Goal: Information Seeking & Learning: Learn about a topic

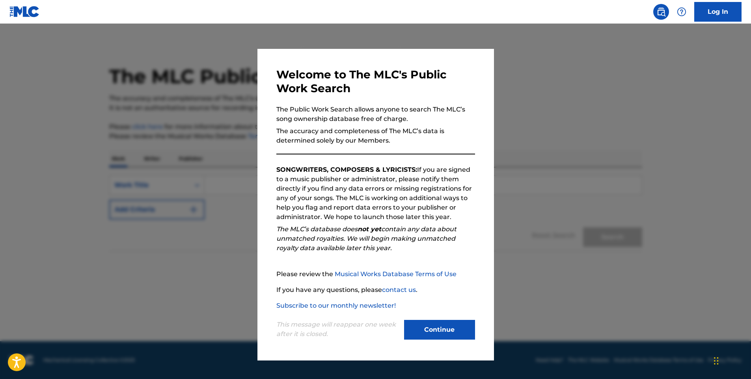
click at [426, 328] on button "Continue" at bounding box center [439, 330] width 71 height 20
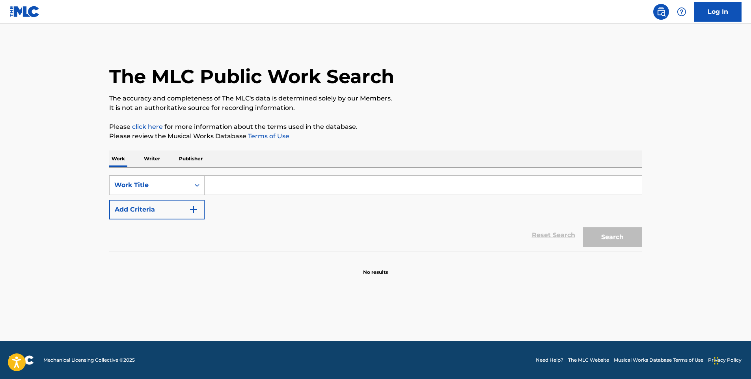
click at [228, 181] on input "Search Form" at bounding box center [423, 185] width 437 height 19
type input "[PERSON_NAME]"
click at [583, 227] on button "Search" at bounding box center [612, 237] width 59 height 20
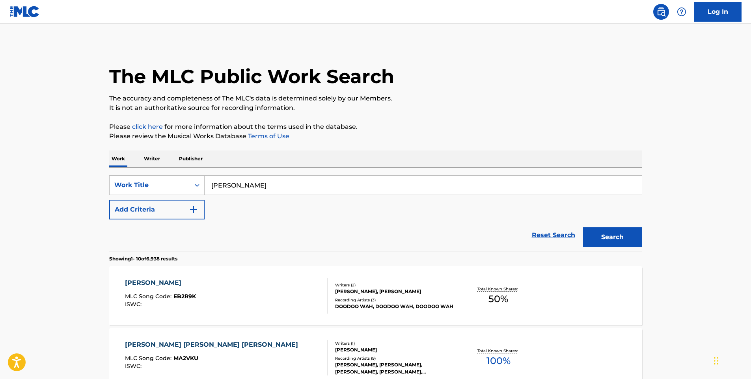
click at [153, 158] on p "Writer" at bounding box center [151, 159] width 21 height 17
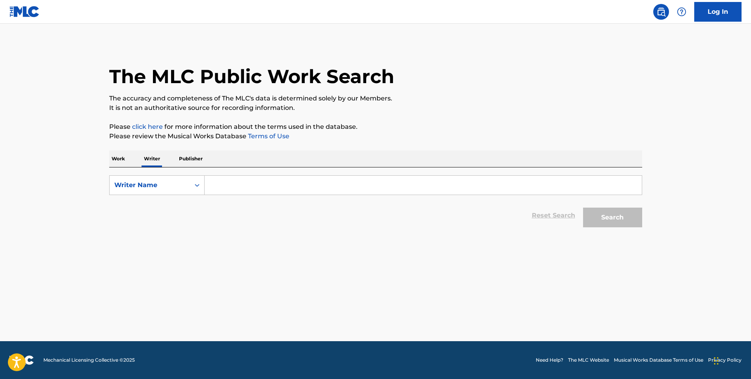
click at [242, 191] on input "Search Form" at bounding box center [423, 185] width 437 height 19
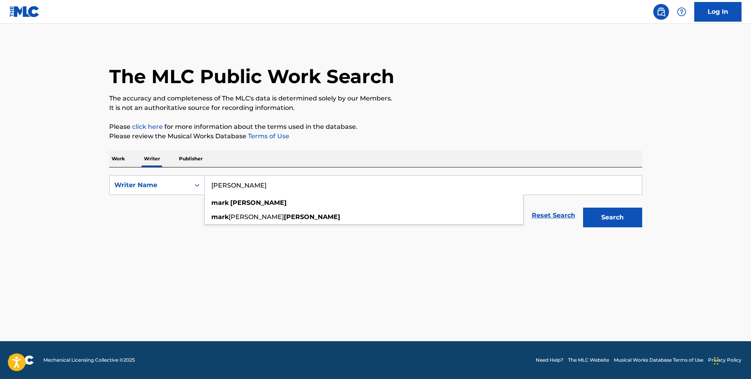
type input "[PERSON_NAME]"
click at [583, 208] on button "Search" at bounding box center [612, 218] width 59 height 20
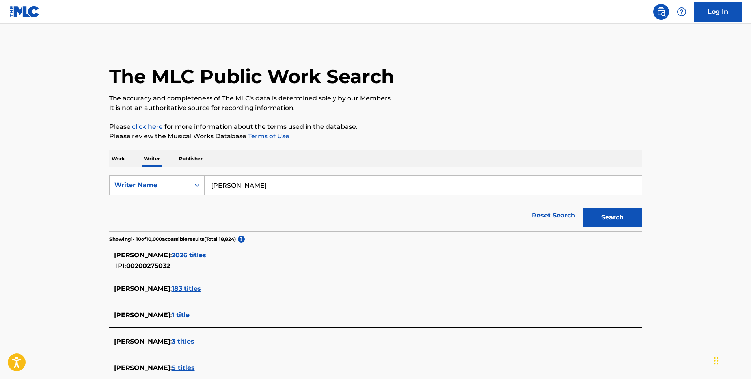
click at [179, 287] on span "183 titles" at bounding box center [186, 288] width 29 height 7
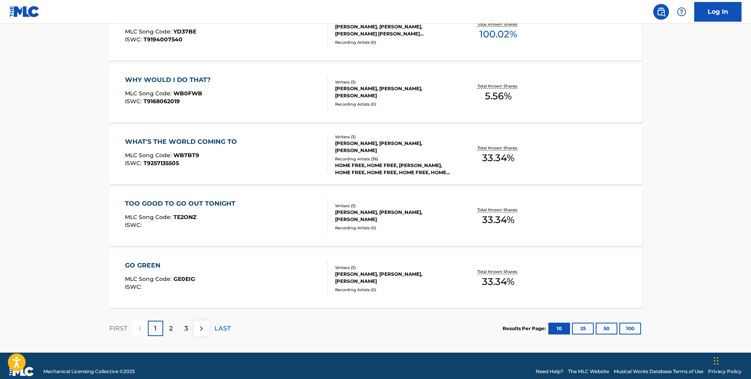
scroll to position [586, 0]
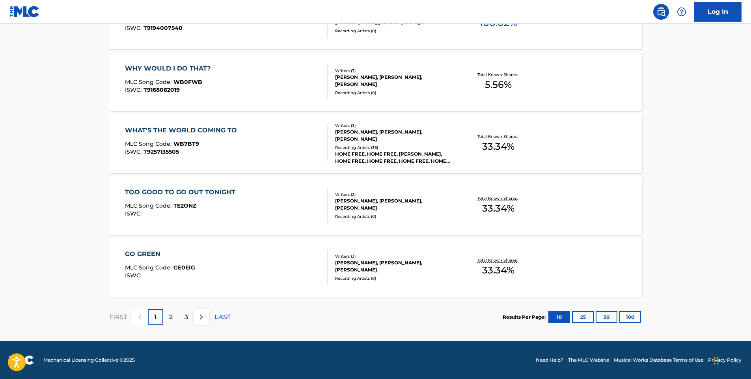
click at [169, 315] on p "2" at bounding box center [171, 317] width 4 height 9
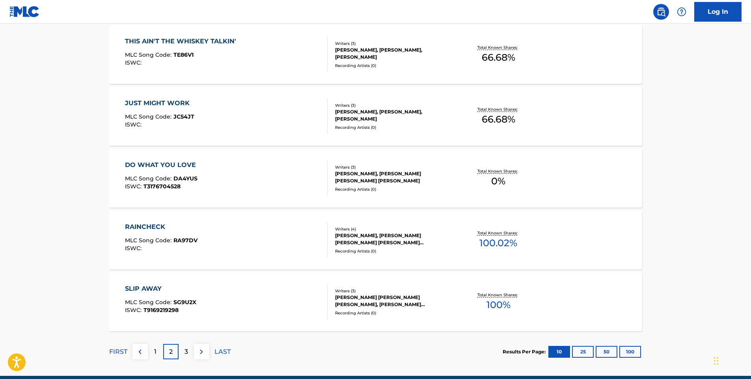
scroll to position [552, 0]
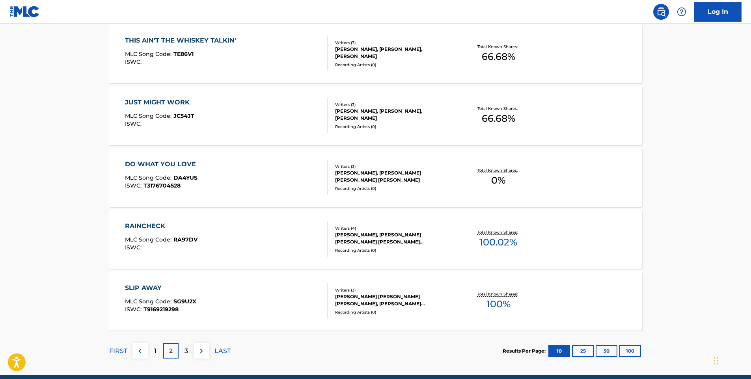
click at [629, 350] on button "100" at bounding box center [630, 351] width 22 height 12
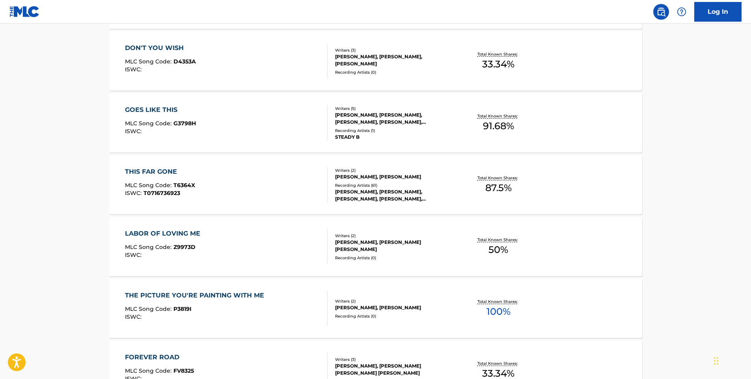
scroll to position [4454, 0]
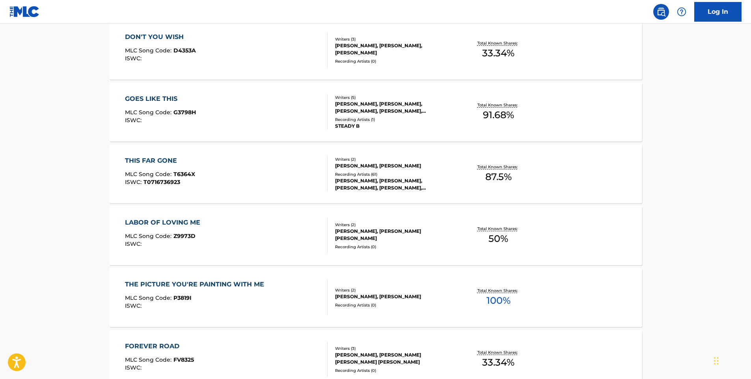
click at [145, 160] on div "THIS FAR GONE" at bounding box center [160, 160] width 70 height 9
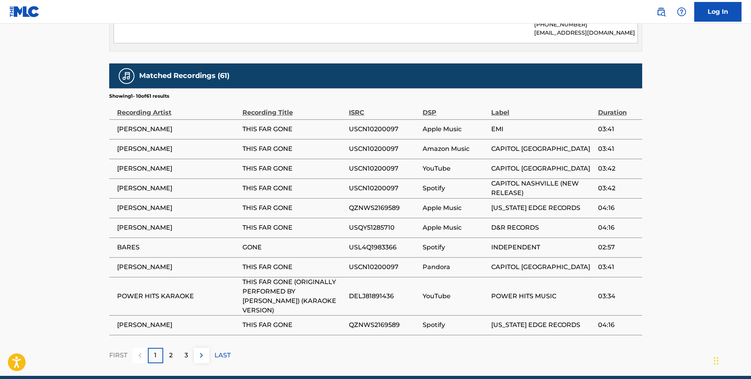
scroll to position [573, 0]
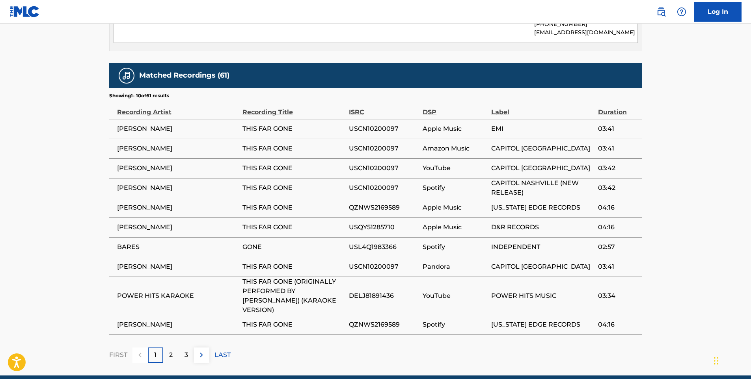
click at [169, 350] on p "2" at bounding box center [171, 354] width 4 height 9
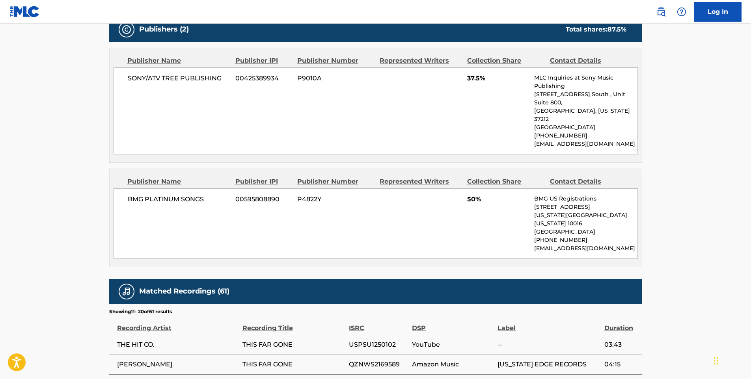
scroll to position [564, 0]
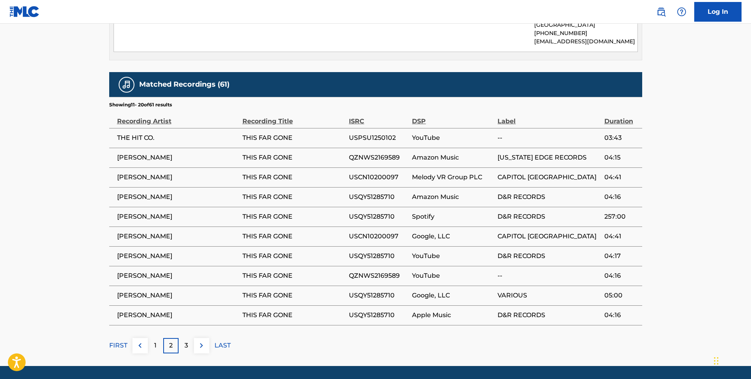
click at [186, 341] on p "3" at bounding box center [186, 345] width 4 height 9
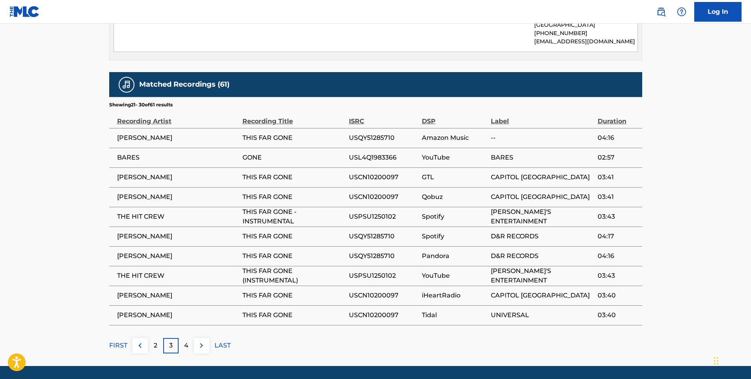
click at [189, 338] on div "4" at bounding box center [186, 345] width 15 height 15
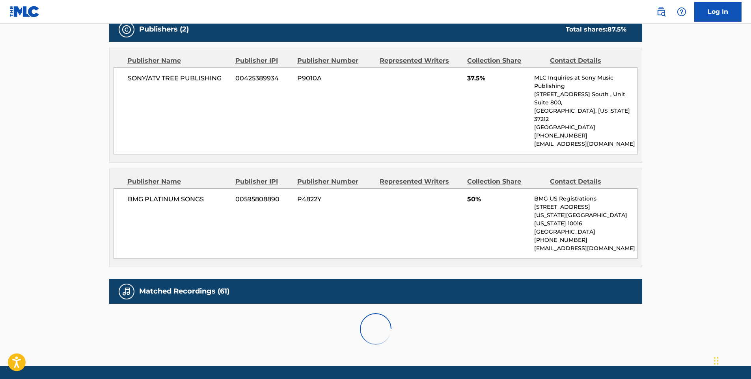
scroll to position [573, 0]
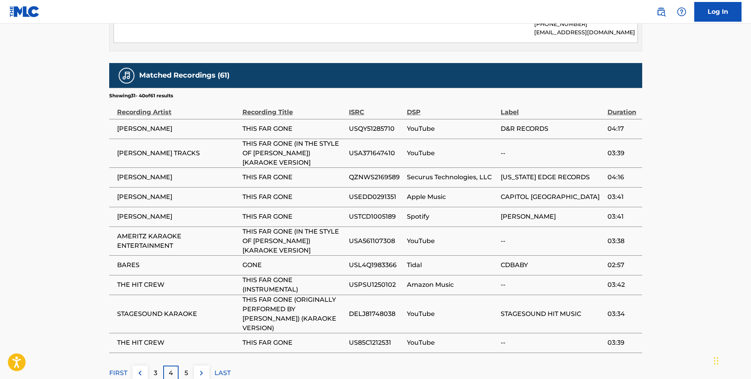
click at [187, 369] on p "5" at bounding box center [186, 373] width 4 height 9
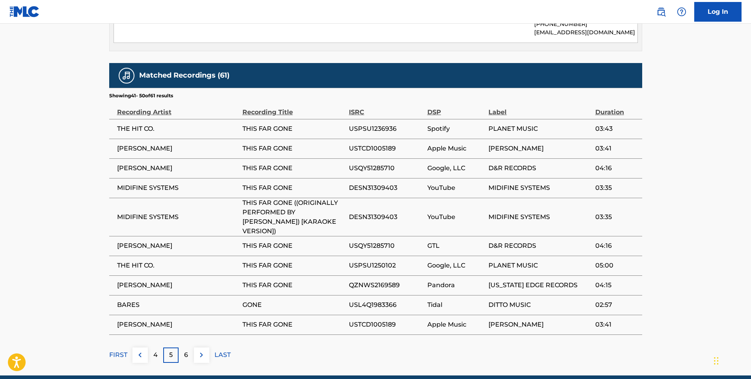
click at [189, 348] on div "6" at bounding box center [186, 355] width 15 height 15
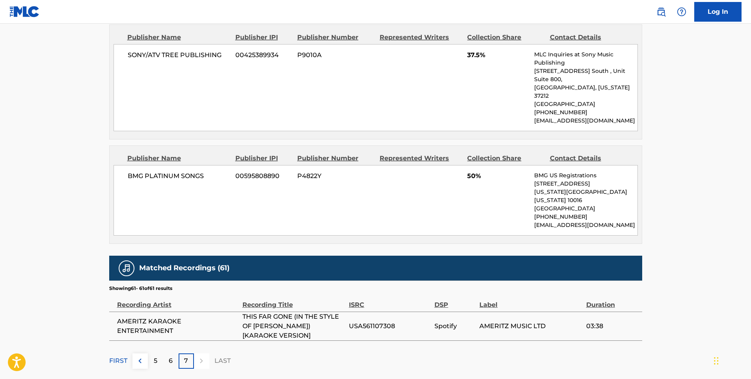
scroll to position [395, 0]
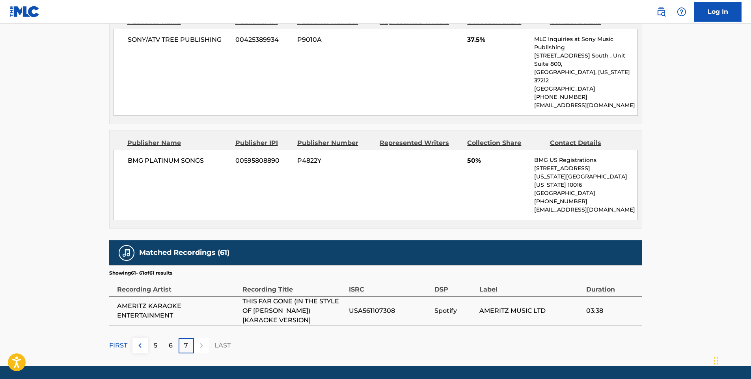
click at [121, 341] on p "FIRST" at bounding box center [118, 345] width 18 height 9
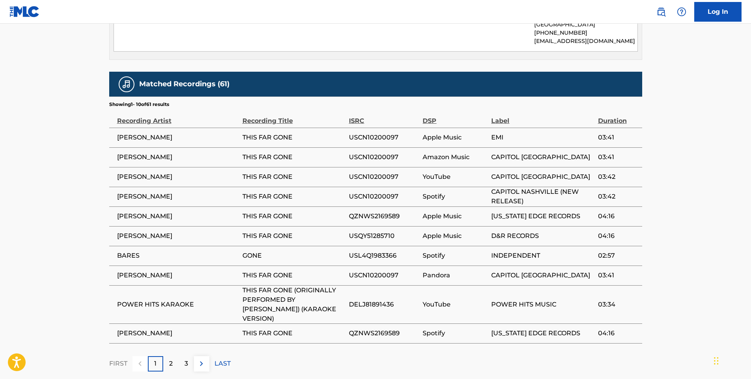
scroll to position [573, 0]
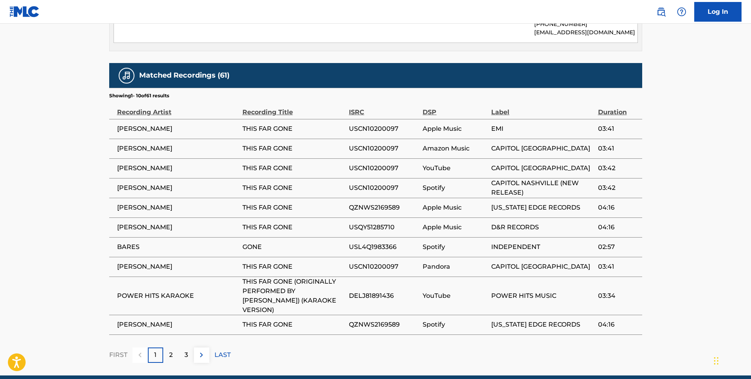
click at [169, 350] on p "2" at bounding box center [171, 354] width 4 height 9
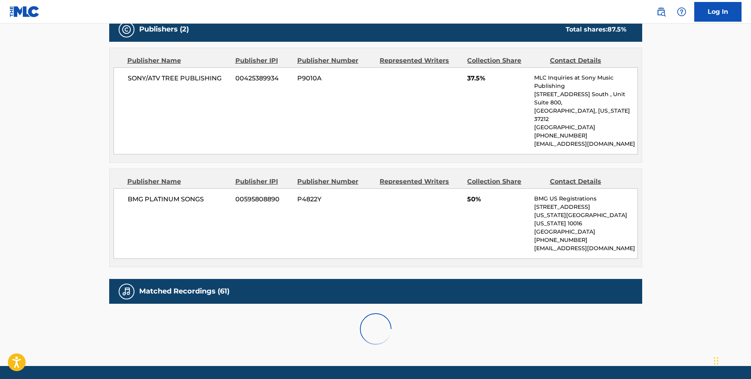
scroll to position [564, 0]
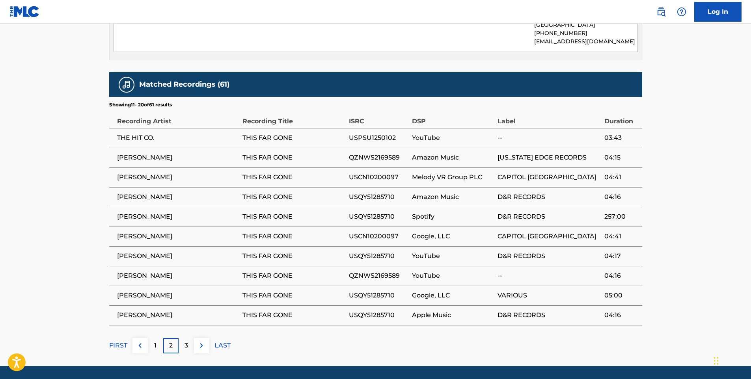
click at [188, 338] on div "3" at bounding box center [186, 345] width 15 height 15
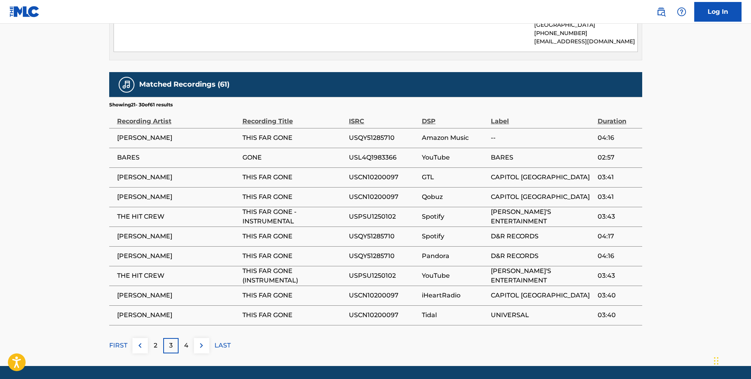
click at [116, 341] on p "FIRST" at bounding box center [118, 345] width 18 height 9
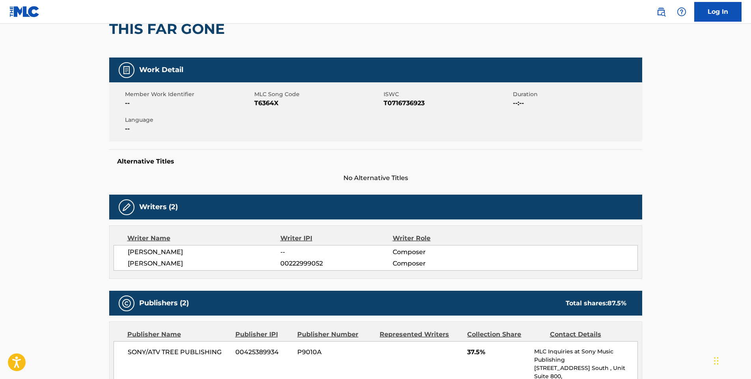
scroll to position [0, 0]
